Goal: Find specific page/section: Find specific page/section

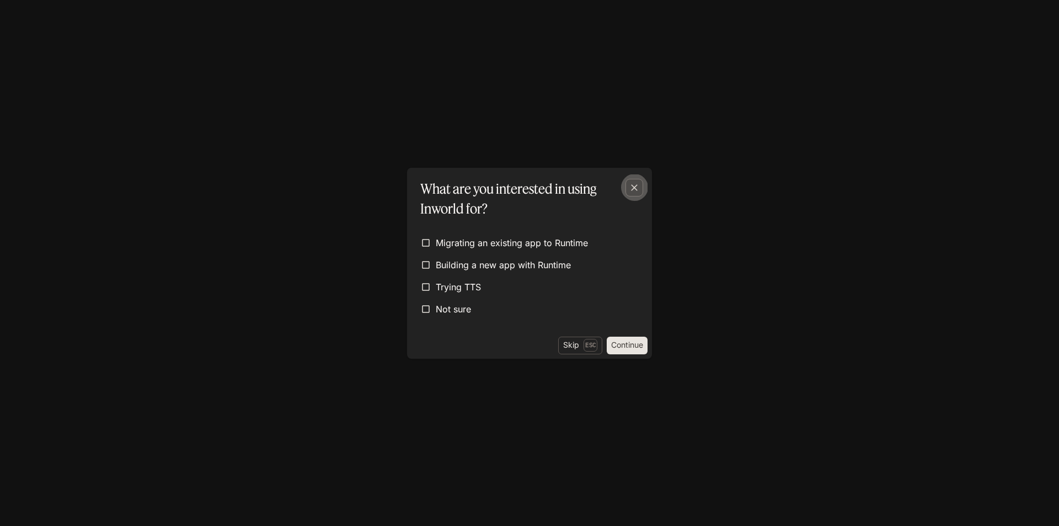
click at [630, 189] on icon "button" at bounding box center [634, 187] width 11 height 11
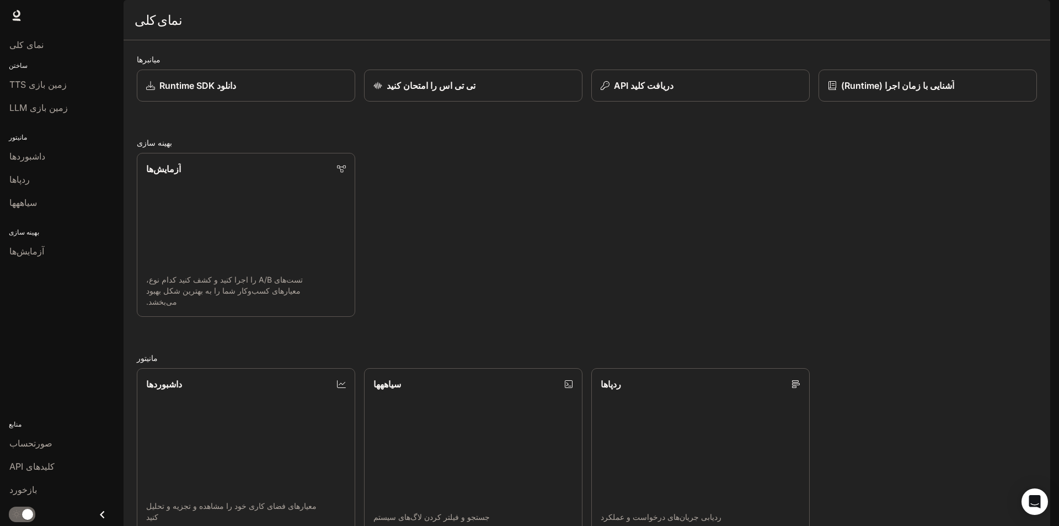
click at [485, 202] on div "آزمایش‌ها تست‌های A/B را اجرا کنید و کشف کنید کدام نوع، معیارهای کسب‌وکار شما ر…" at bounding box center [582, 230] width 909 height 173
click at [453, 367] on link "سیاههها جستجو و فیلتر کردن لاگ‌های سیستم" at bounding box center [473, 449] width 221 height 165
click at [363, 250] on div "آزمایش‌ها تست‌های A/B را اجرا کنید و کشف کنید کدام نوع، معیارهای کسب‌وکار شما ر…" at bounding box center [582, 230] width 909 height 173
click at [326, 269] on link "آزمایش‌ها تست‌های A/B را اجرا کنید و کشف کنید کدام نوع، معیارهای کسب‌وکار شما ر…" at bounding box center [246, 234] width 221 height 165
